Goal: Navigation & Orientation: Find specific page/section

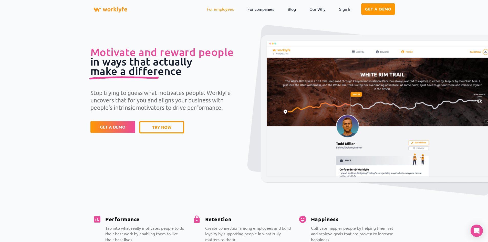
click at [223, 8] on link "For employees" at bounding box center [220, 9] width 35 height 12
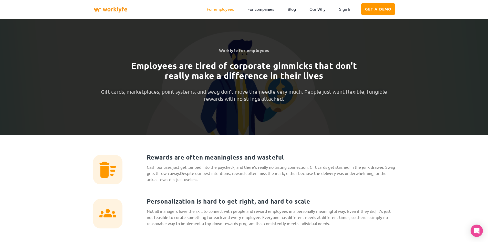
click at [117, 8] on img at bounding box center [110, 10] width 35 height 14
